Goal: Transaction & Acquisition: Purchase product/service

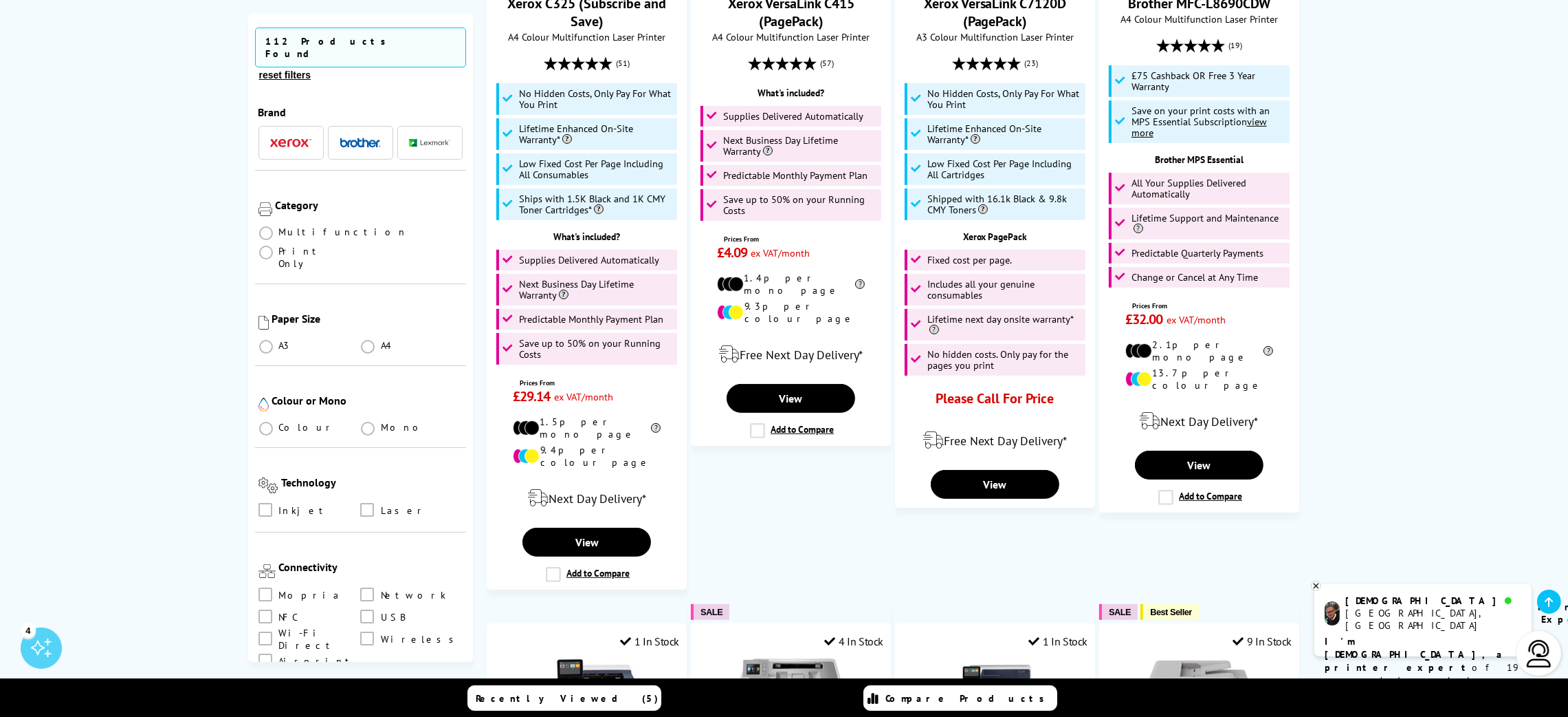
scroll to position [515, 0]
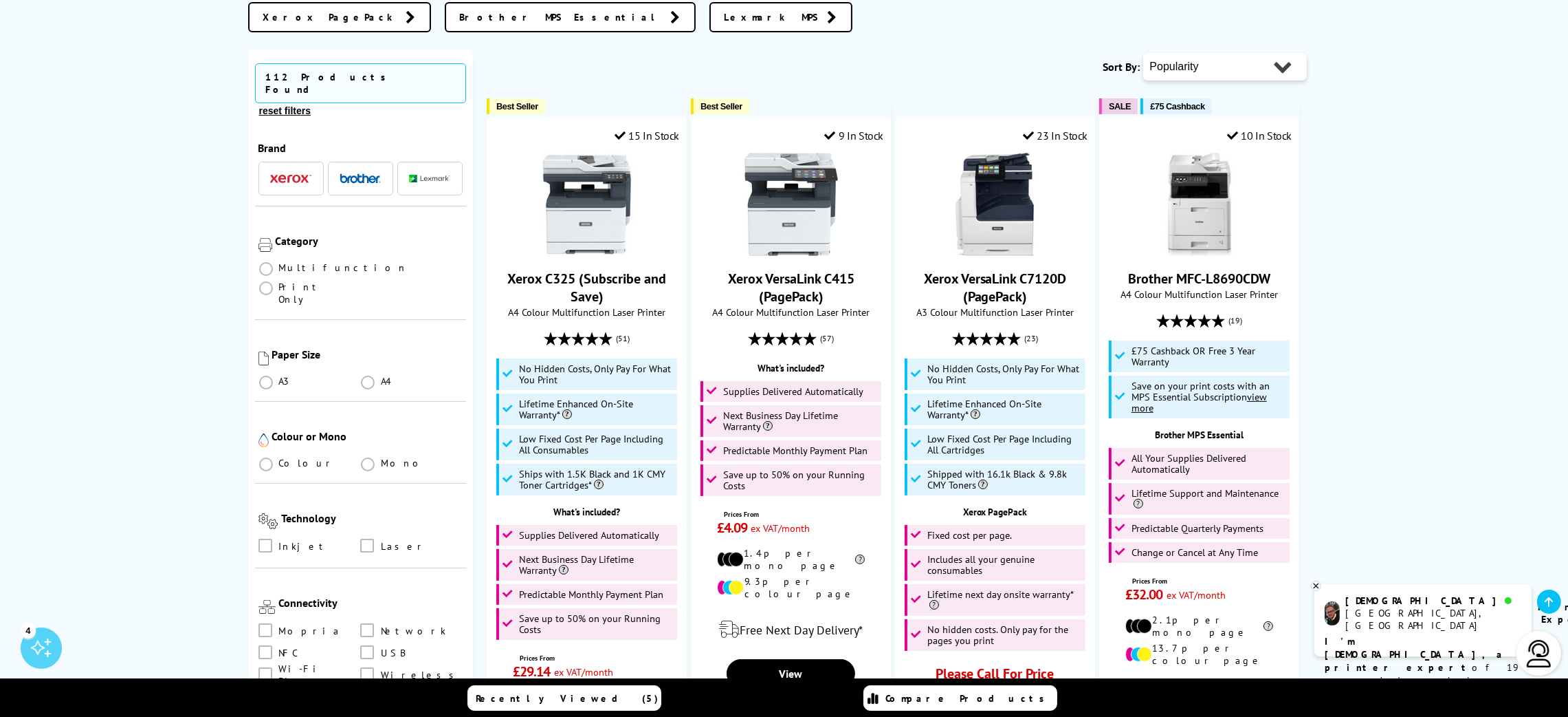
click at [364, 173] on img "button" at bounding box center [360, 178] width 41 height 9
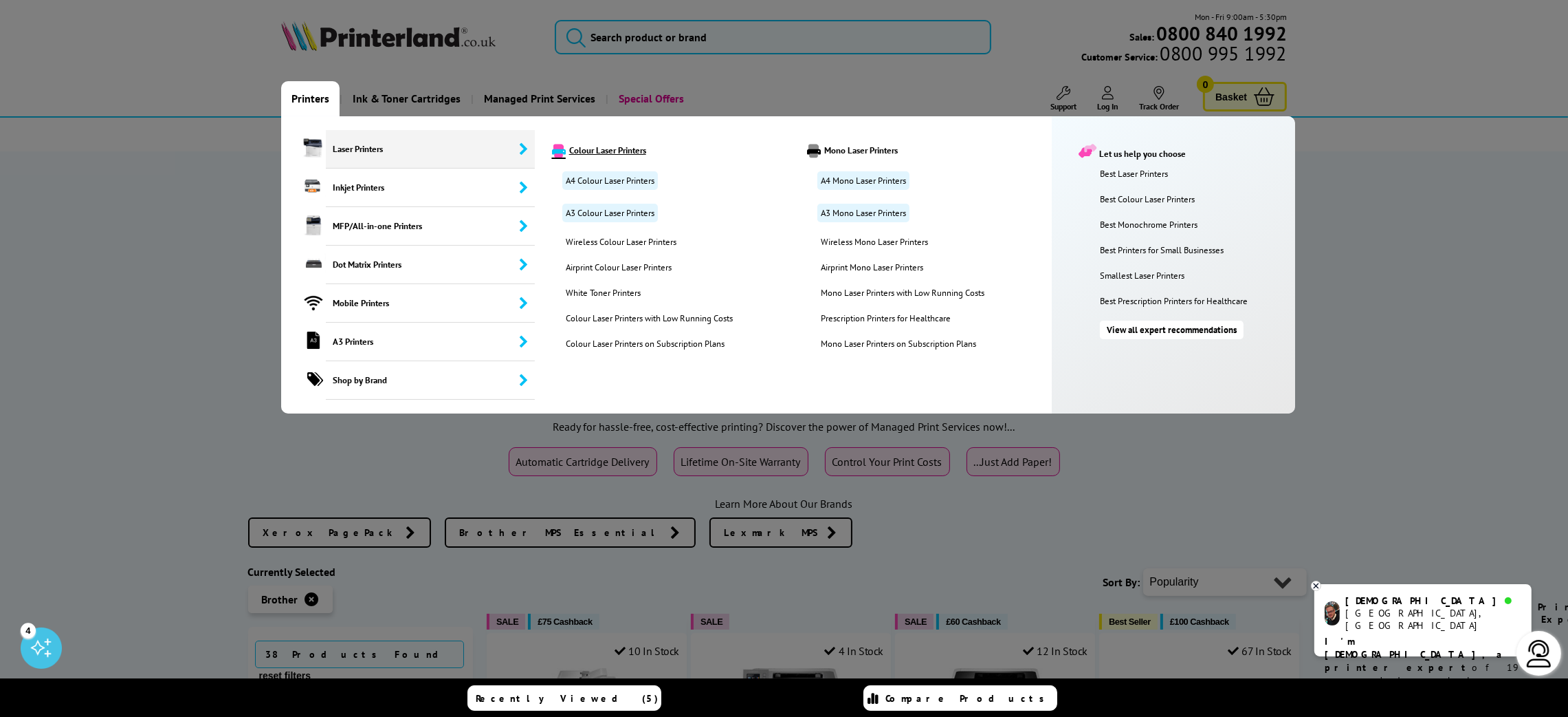
click at [588, 151] on link "Colour Laser Printers" at bounding box center [668, 151] width 254 height 14
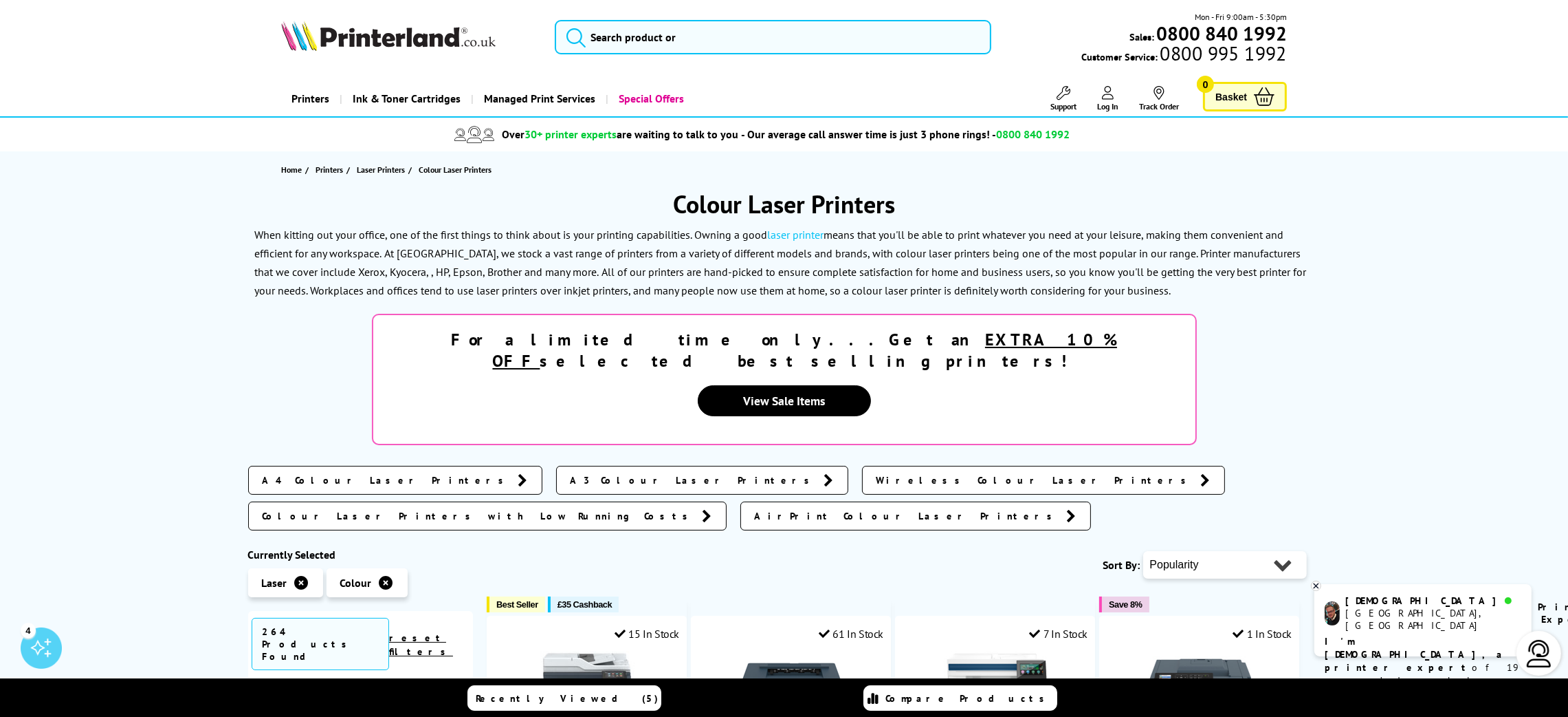
click at [1317, 584] on icon at bounding box center [1317, 585] width 9 height 10
